Goal: Information Seeking & Learning: Find specific fact

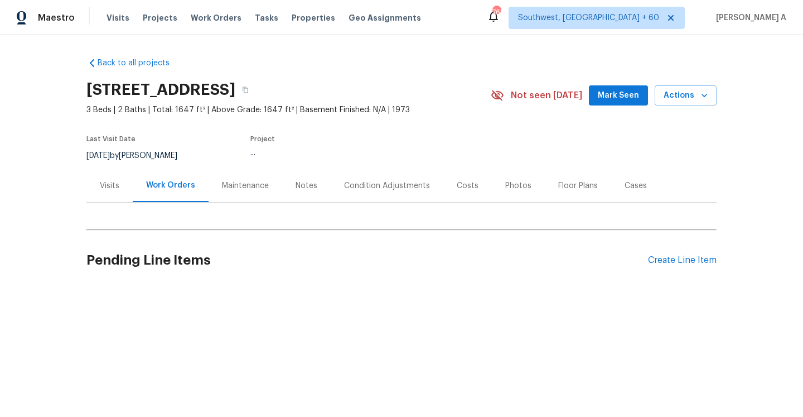
click at [129, 189] on div "Visits" at bounding box center [109, 185] width 46 height 33
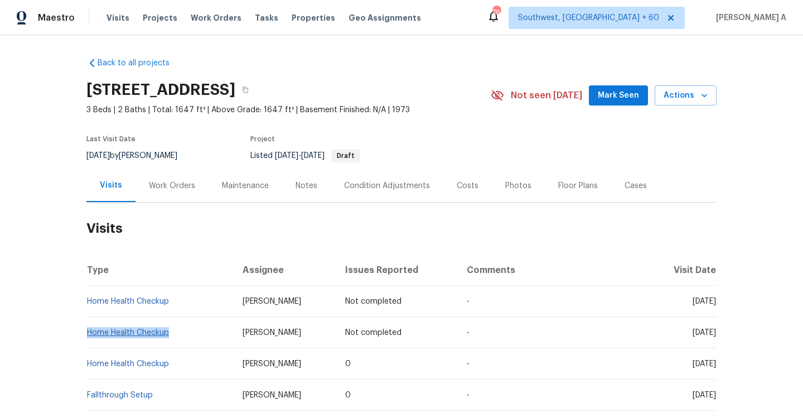
drag, startPoint x: 180, startPoint y: 332, endPoint x: 90, endPoint y: 330, distance: 89.8
click at [90, 330] on td "Home Health Checkup" at bounding box center [159, 332] width 147 height 31
copy link "Home Health Checkup"
drag, startPoint x: 180, startPoint y: 367, endPoint x: 89, endPoint y: 362, distance: 91.1
click at [89, 362] on td "Home Health Checkup" at bounding box center [159, 363] width 147 height 31
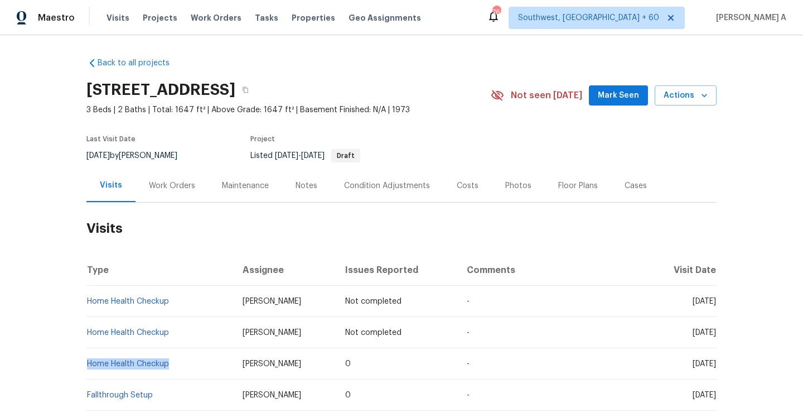
copy link "Home Health Checkup"
click at [152, 191] on div "Work Orders" at bounding box center [172, 185] width 73 height 33
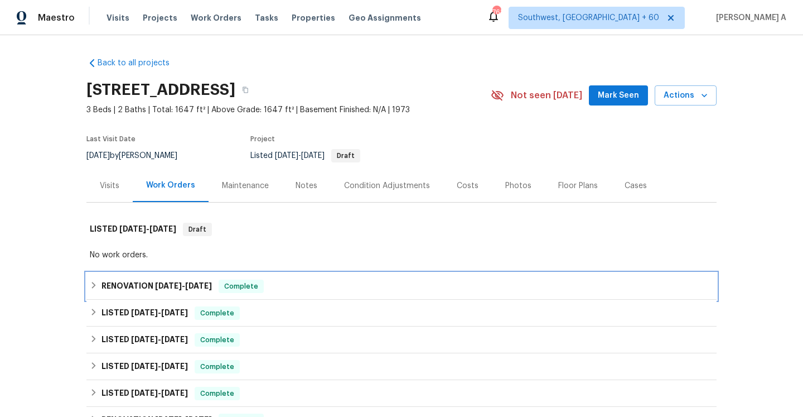
click at [196, 283] on span "[DATE]" at bounding box center [198, 286] width 27 height 8
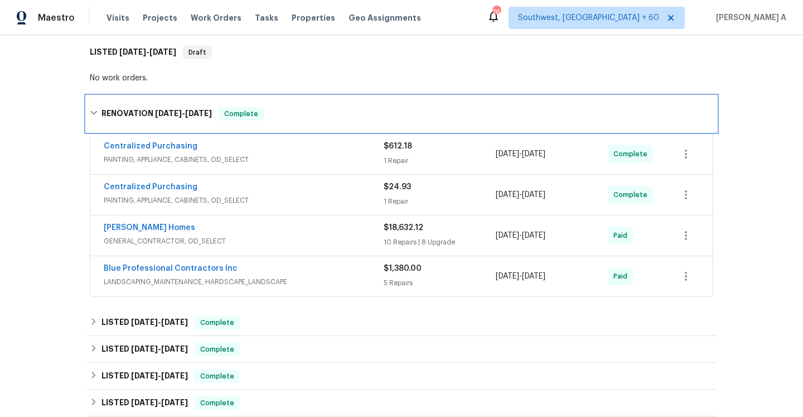
scroll to position [184, 0]
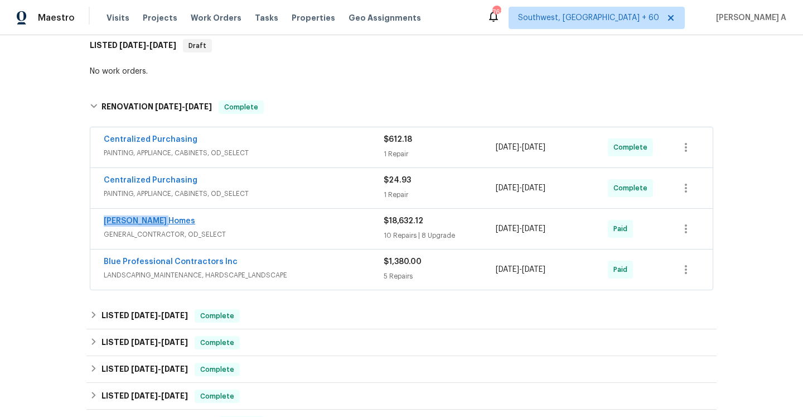
drag, startPoint x: 181, startPoint y: 223, endPoint x: 105, endPoint y: 222, distance: 75.9
click at [105, 222] on div "[PERSON_NAME] Homes" at bounding box center [244, 221] width 280 height 13
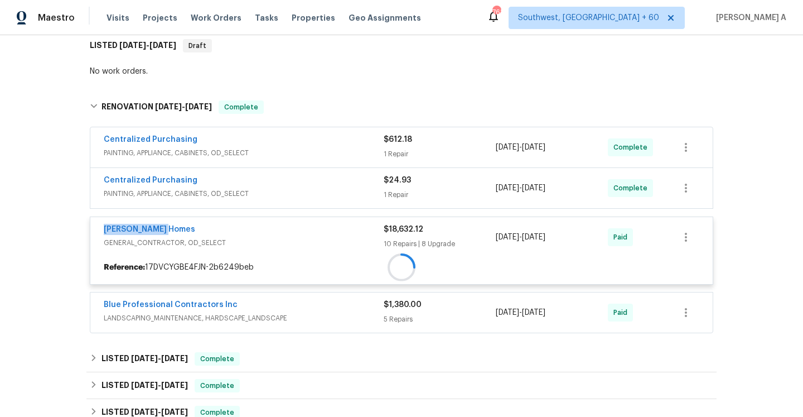
copy link "[PERSON_NAME] Homes"
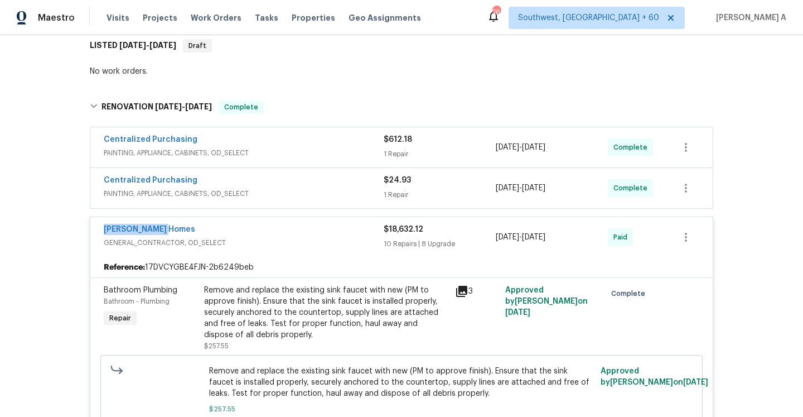
copy link "[PERSON_NAME] Homes"
click at [238, 239] on span "GENERAL_CONTRACTOR, OD_SELECT" at bounding box center [244, 242] width 280 height 11
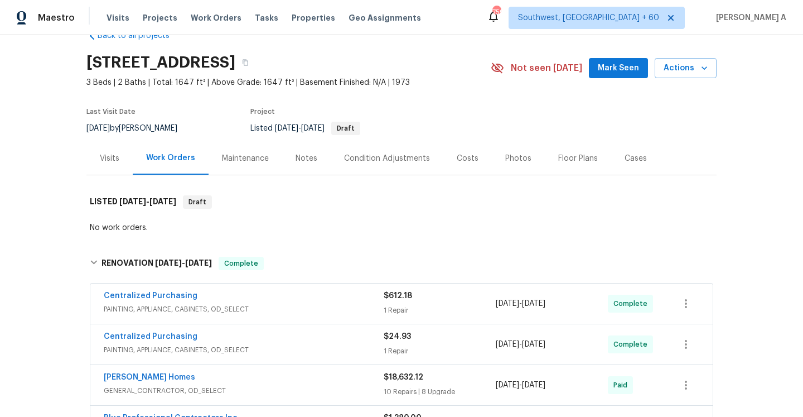
scroll to position [11, 0]
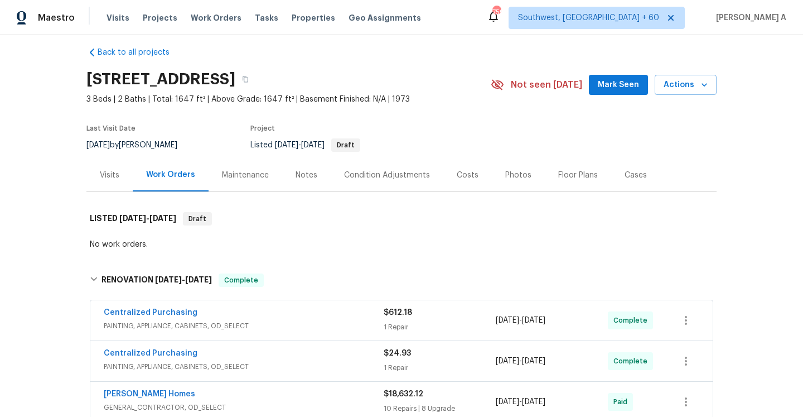
click at [123, 168] on div "Visits" at bounding box center [109, 174] width 46 height 33
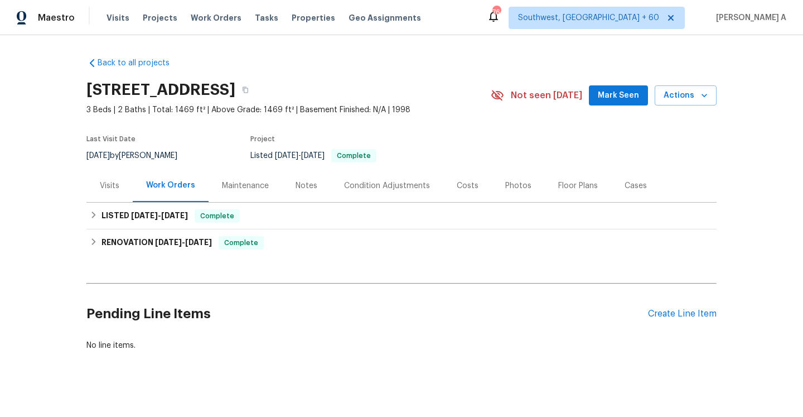
click at [124, 193] on div "Visits" at bounding box center [109, 185] width 46 height 33
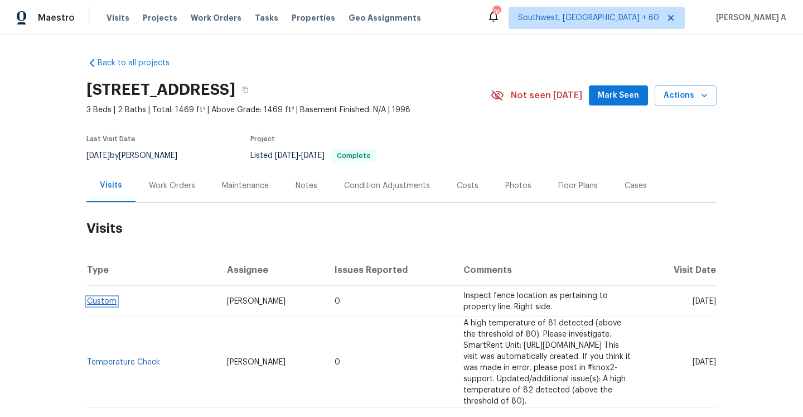
click at [105, 303] on link "Custom" at bounding box center [102, 301] width 30 height 8
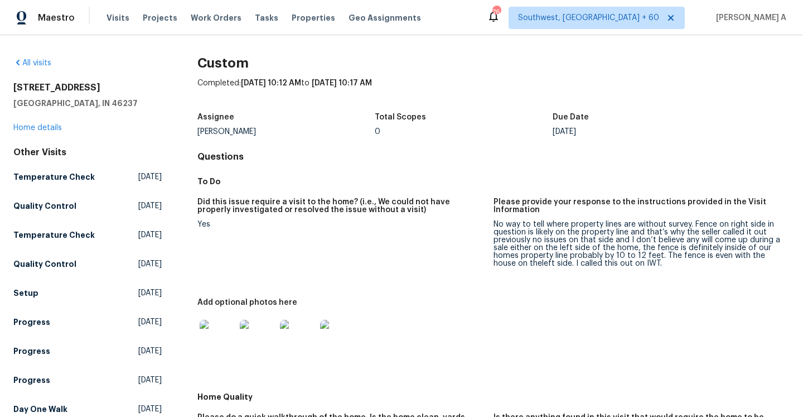
drag, startPoint x: 572, startPoint y: 132, endPoint x: 598, endPoint y: 132, distance: 25.7
click at [598, 132] on div "Thu, Oct 09" at bounding box center [642, 132] width 178 height 8
copy div "Oct 09"
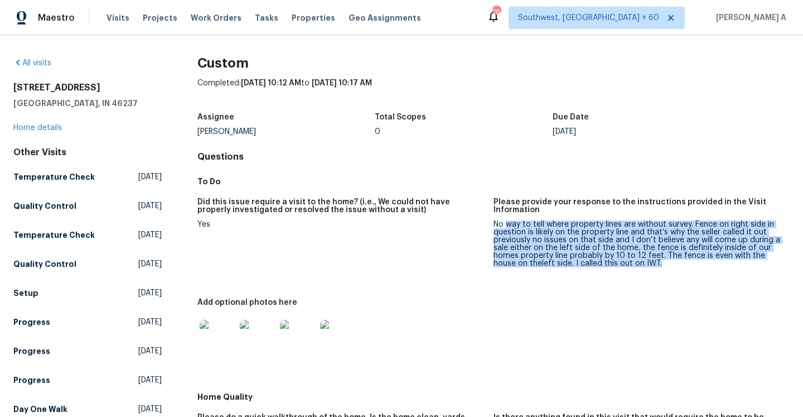
drag, startPoint x: 508, startPoint y: 224, endPoint x: 669, endPoint y: 262, distance: 165.6
click at [669, 262] on div "No way to tell where property lines are without survey. Fence on right side in …" at bounding box center [637, 243] width 287 height 47
copy div "way to tell where property lines are without survey. Fence on right side in que…"
